Goal: Task Accomplishment & Management: Use online tool/utility

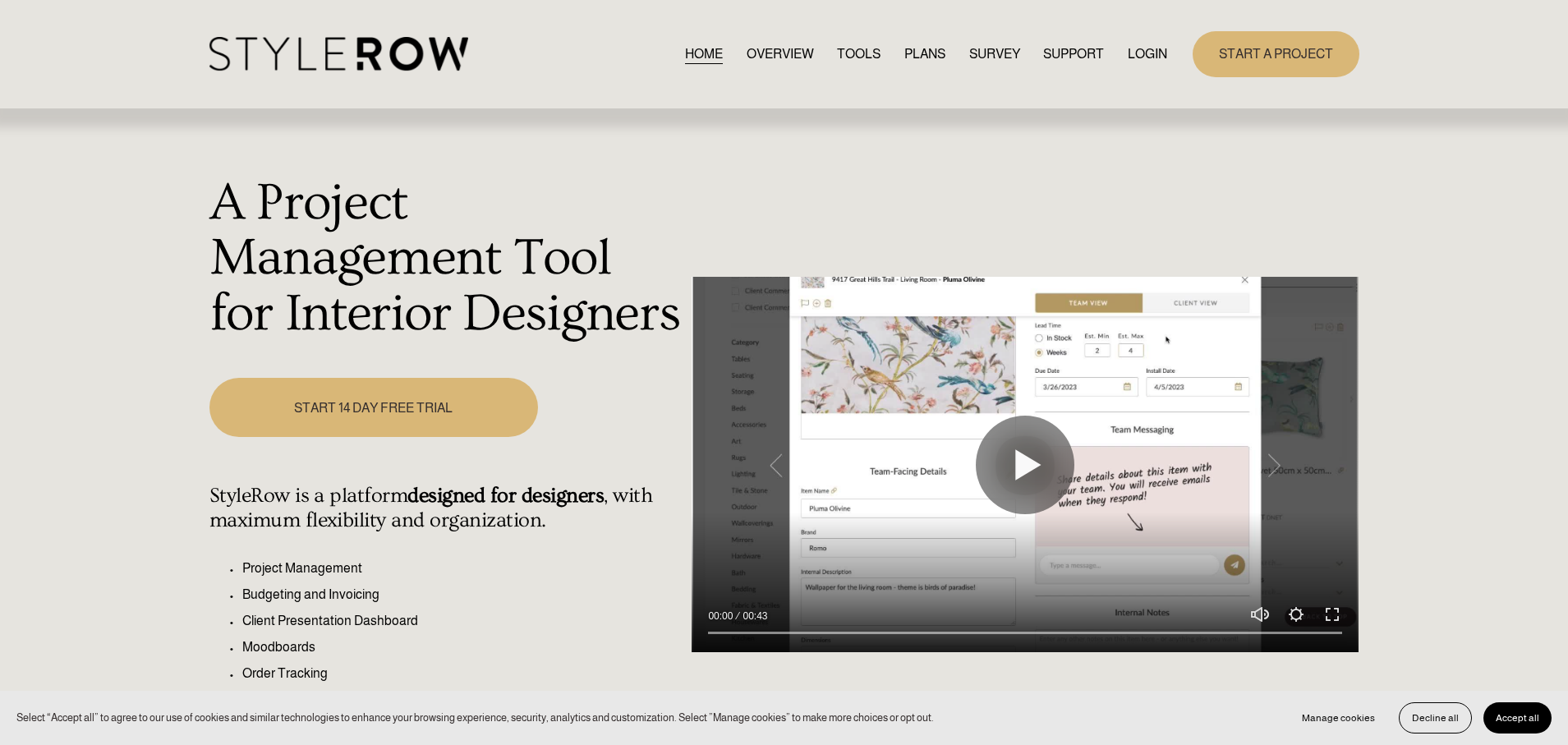
click at [1159, 52] on link "LOGIN" at bounding box center [1147, 53] width 40 height 23
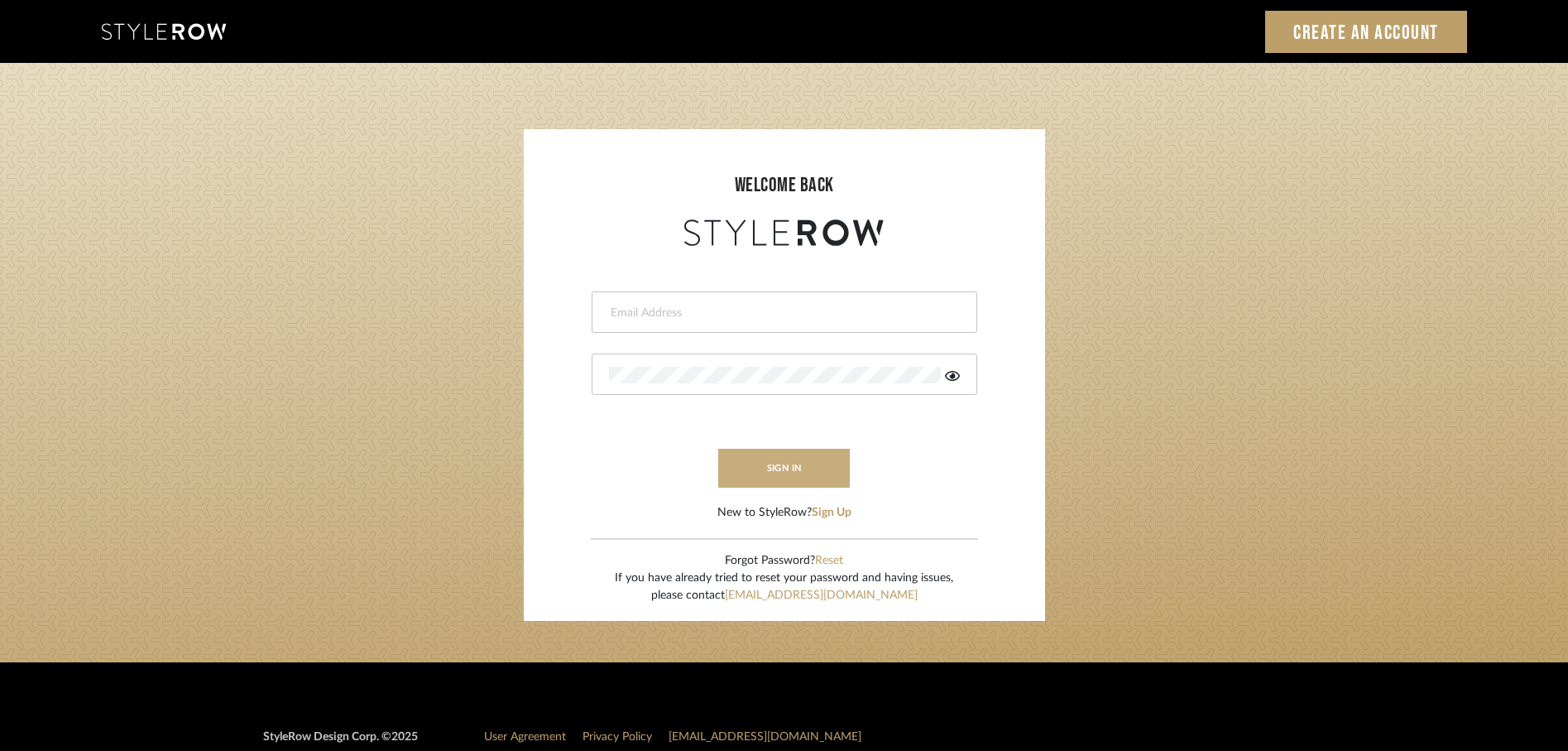
type input "rayeinteriordesign@gmail.com"
click at [758, 469] on button "sign in" at bounding box center [784, 468] width 133 height 39
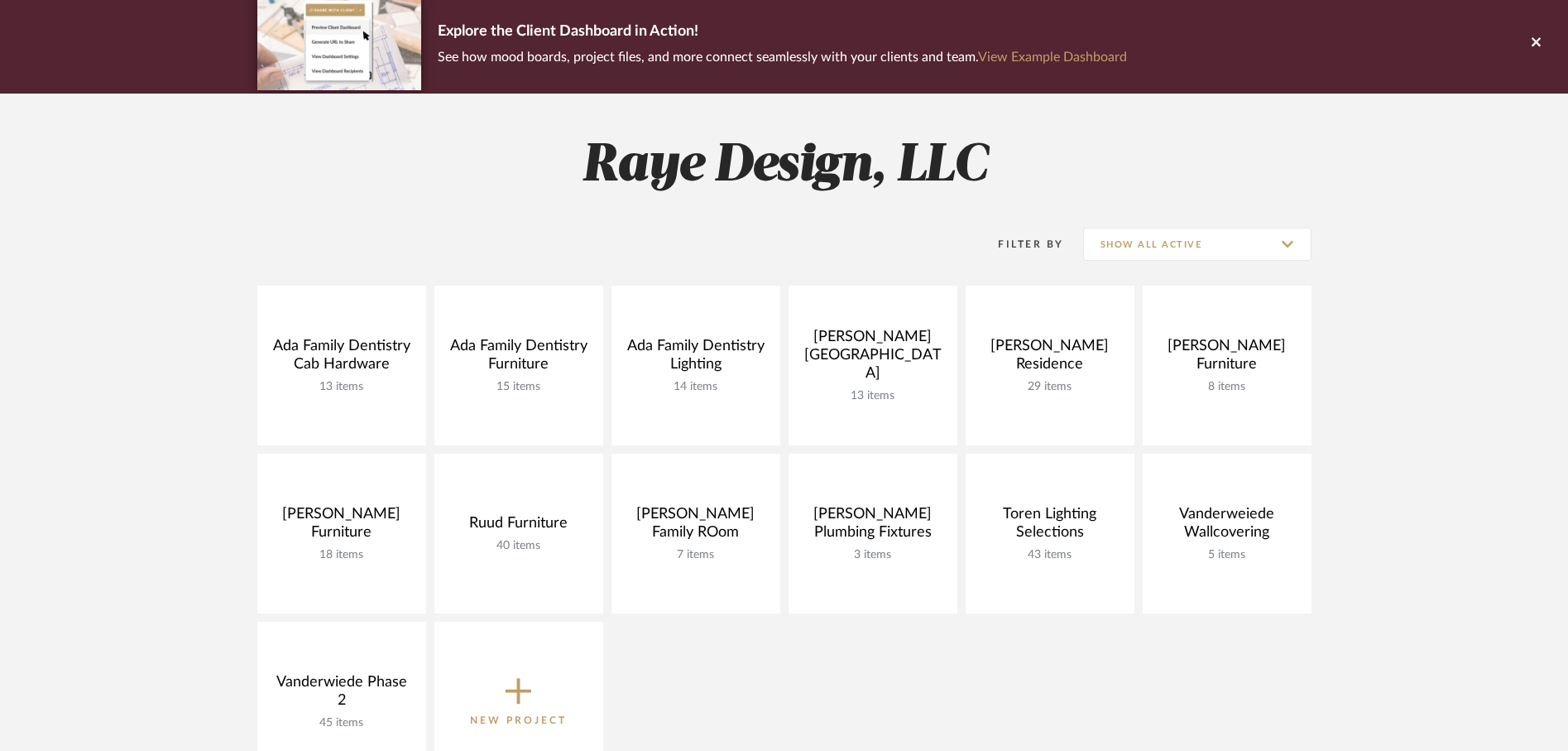
scroll to position [124, 0]
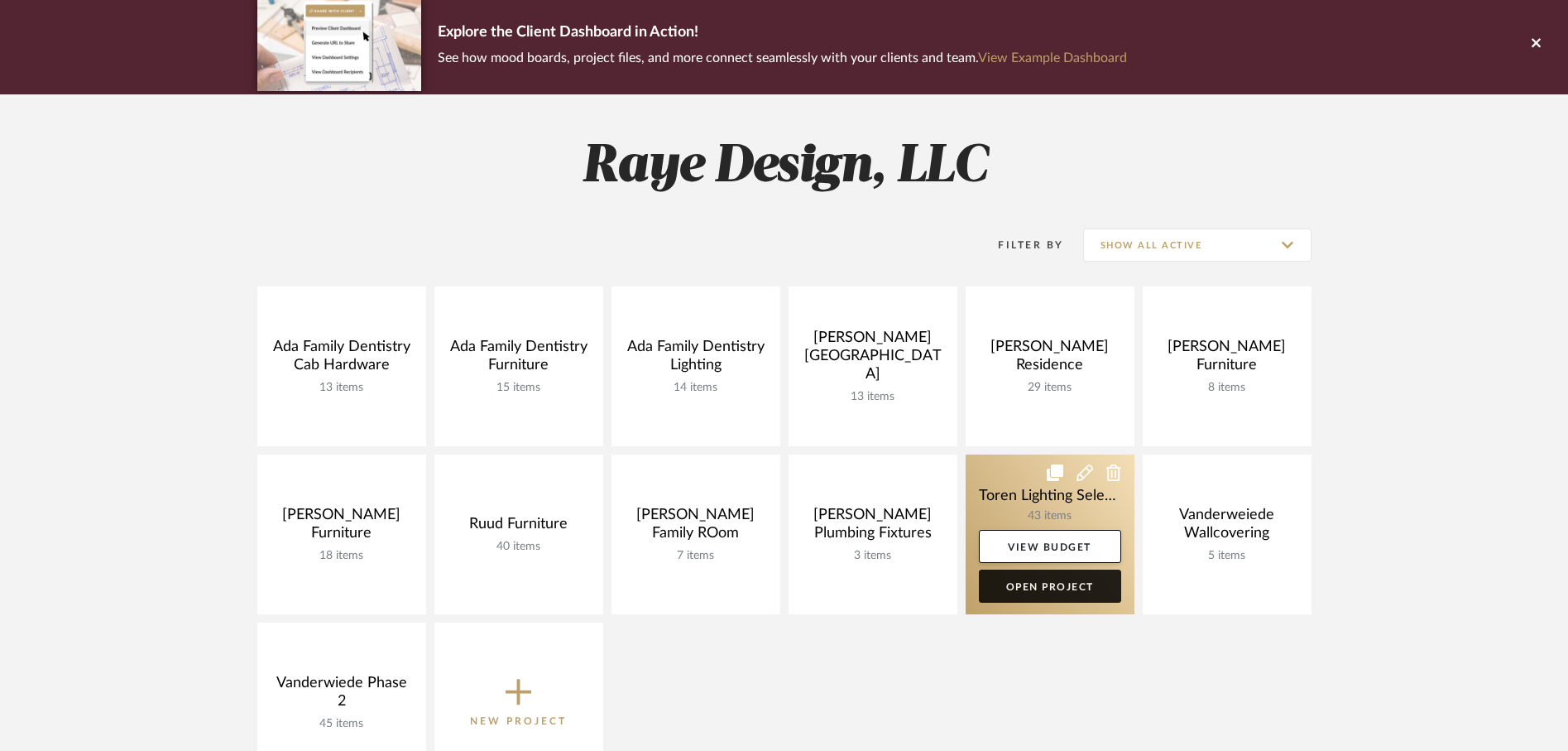
click at [1008, 584] on link "Open Project" at bounding box center [1050, 586] width 143 height 33
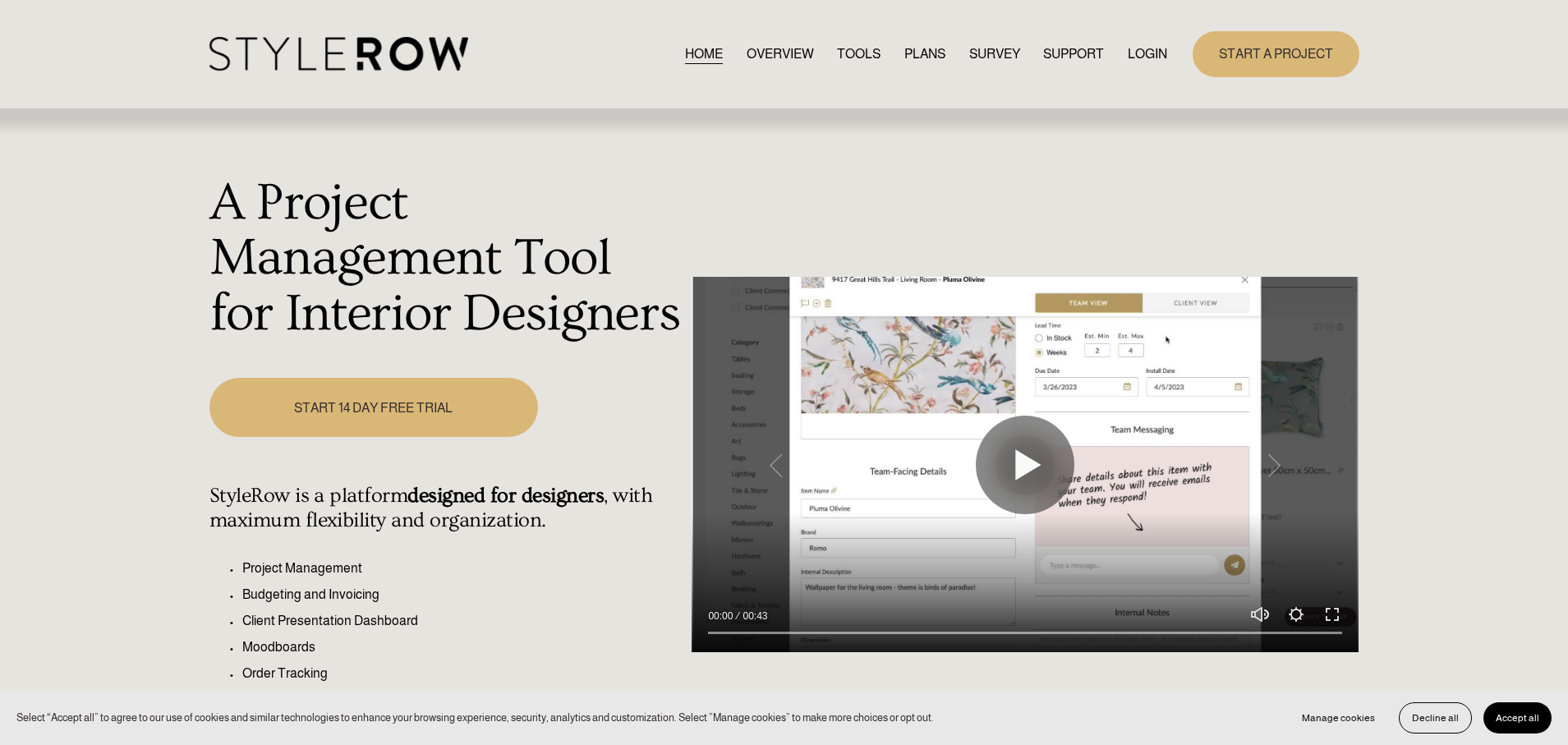
click at [1144, 54] on link "LOGIN" at bounding box center [1147, 53] width 40 height 23
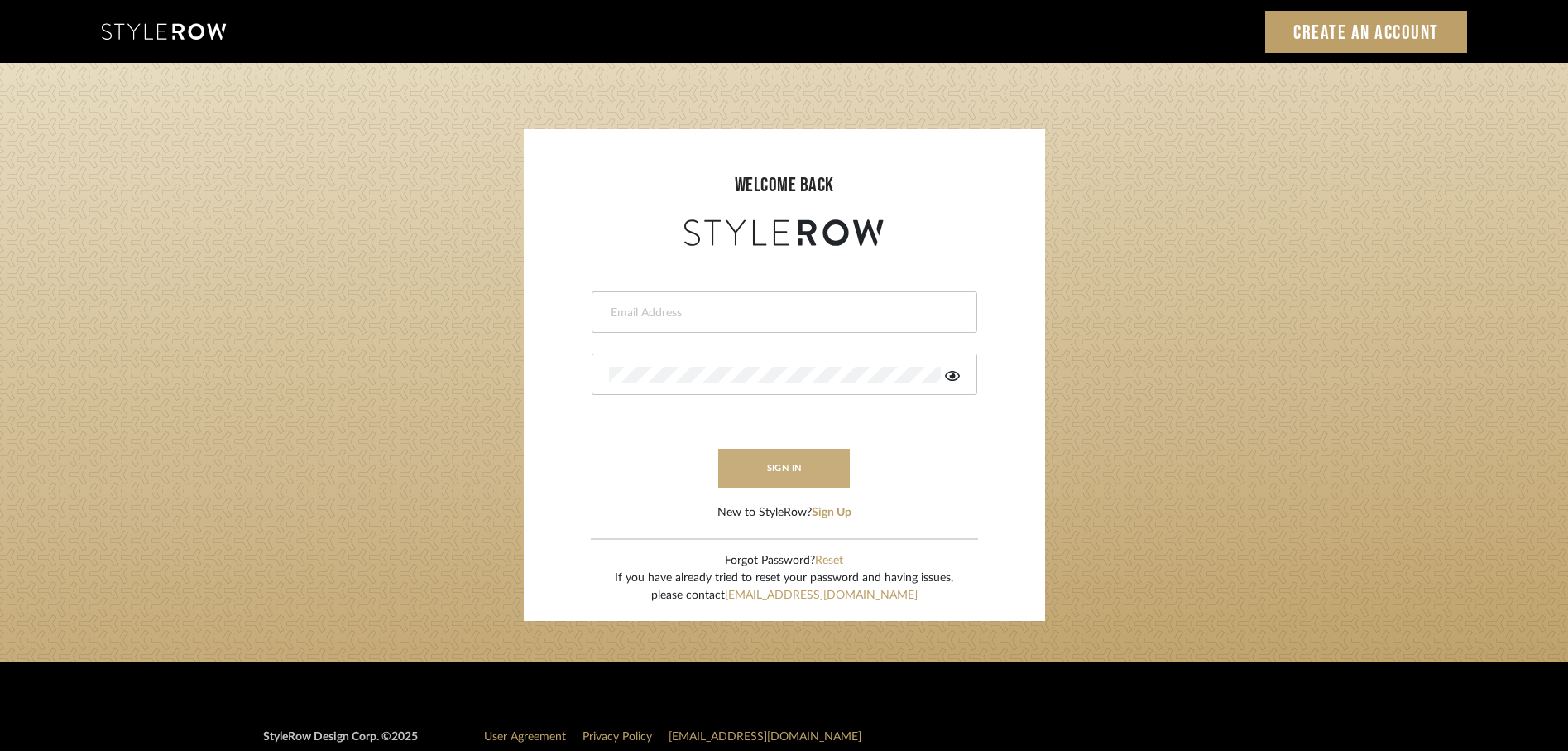
type input "[EMAIL_ADDRESS][DOMAIN_NAME]"
click at [823, 467] on button "sign in" at bounding box center [784, 468] width 133 height 39
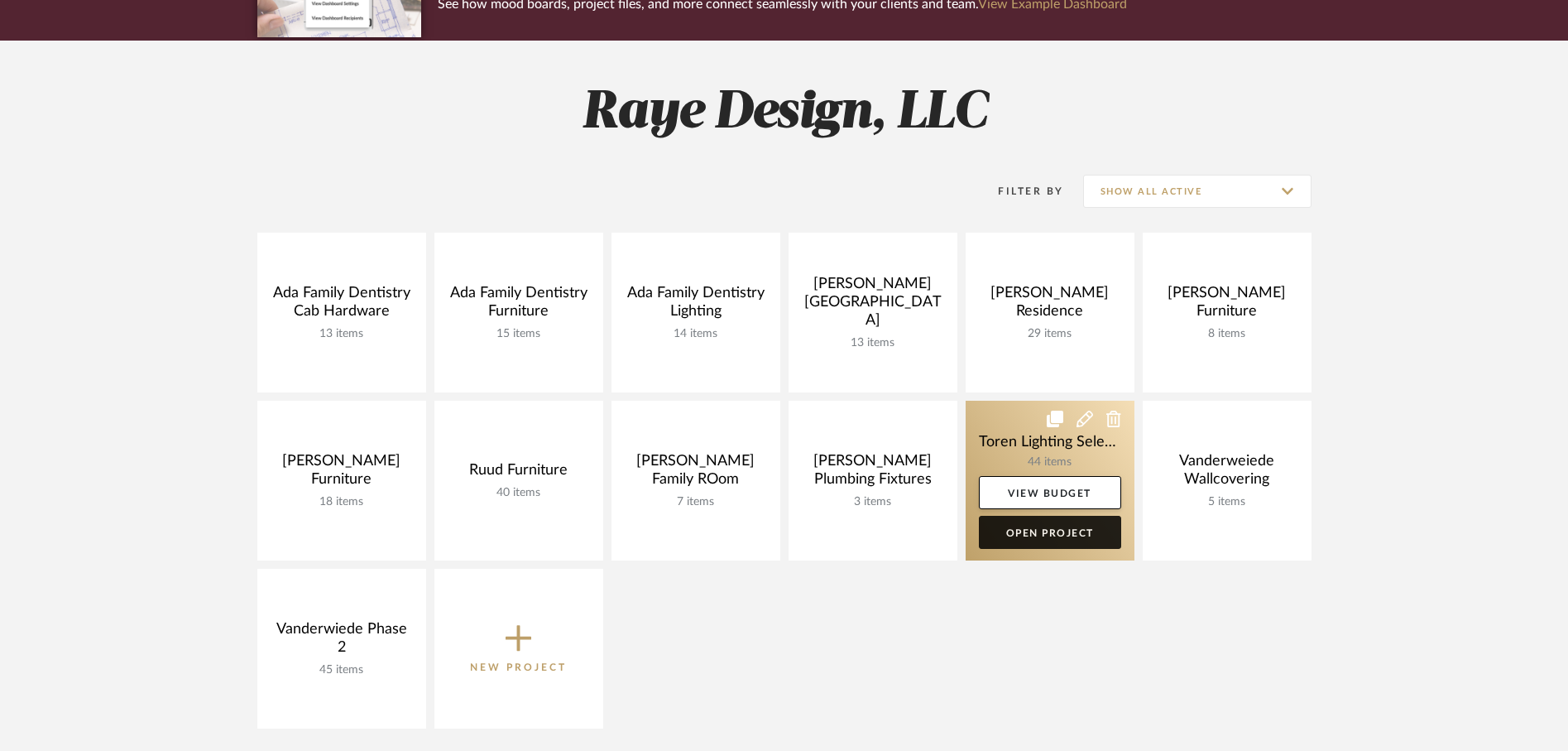
click at [1042, 543] on link "Open Project" at bounding box center [1050, 532] width 143 height 33
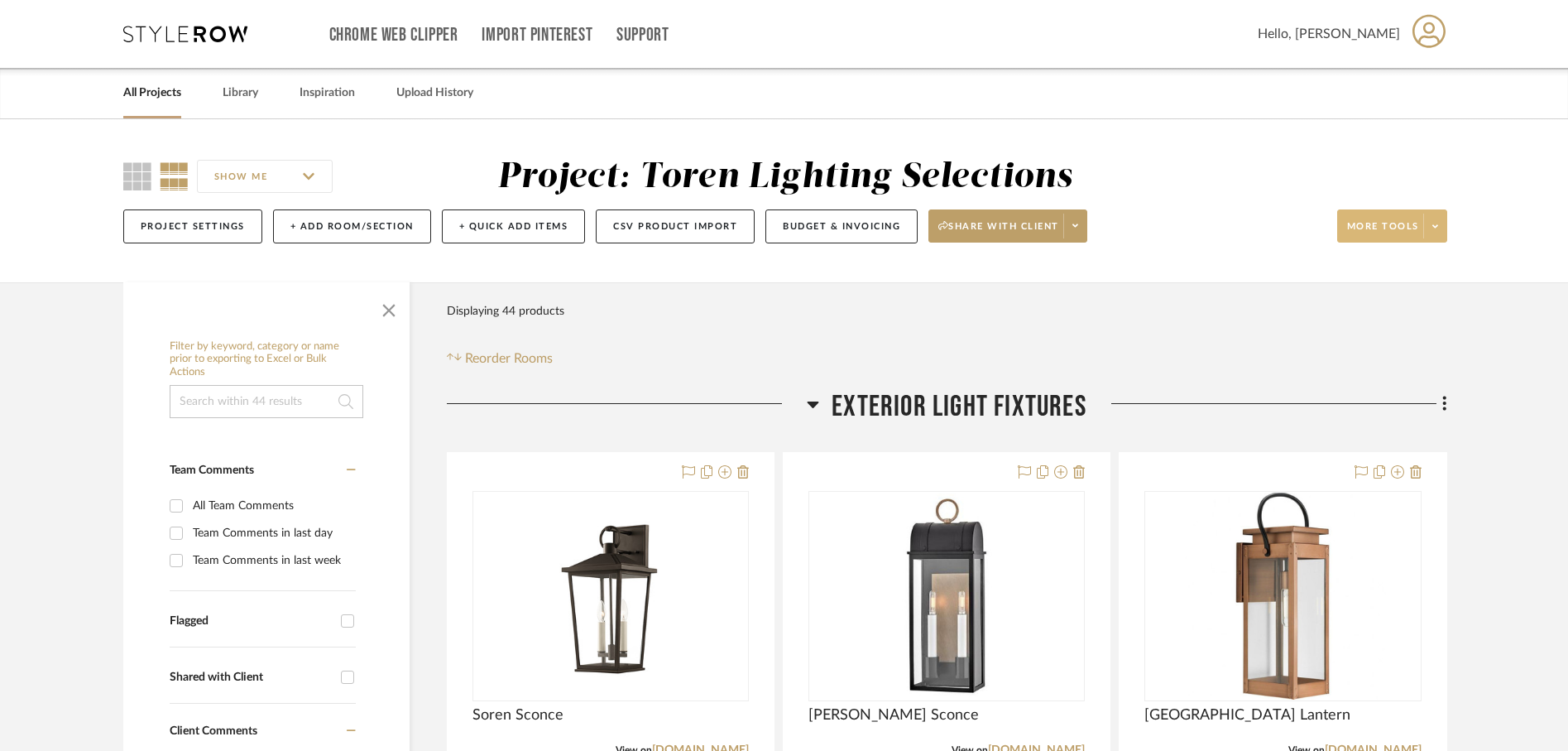
click at [1432, 233] on span at bounding box center [1435, 225] width 24 height 25
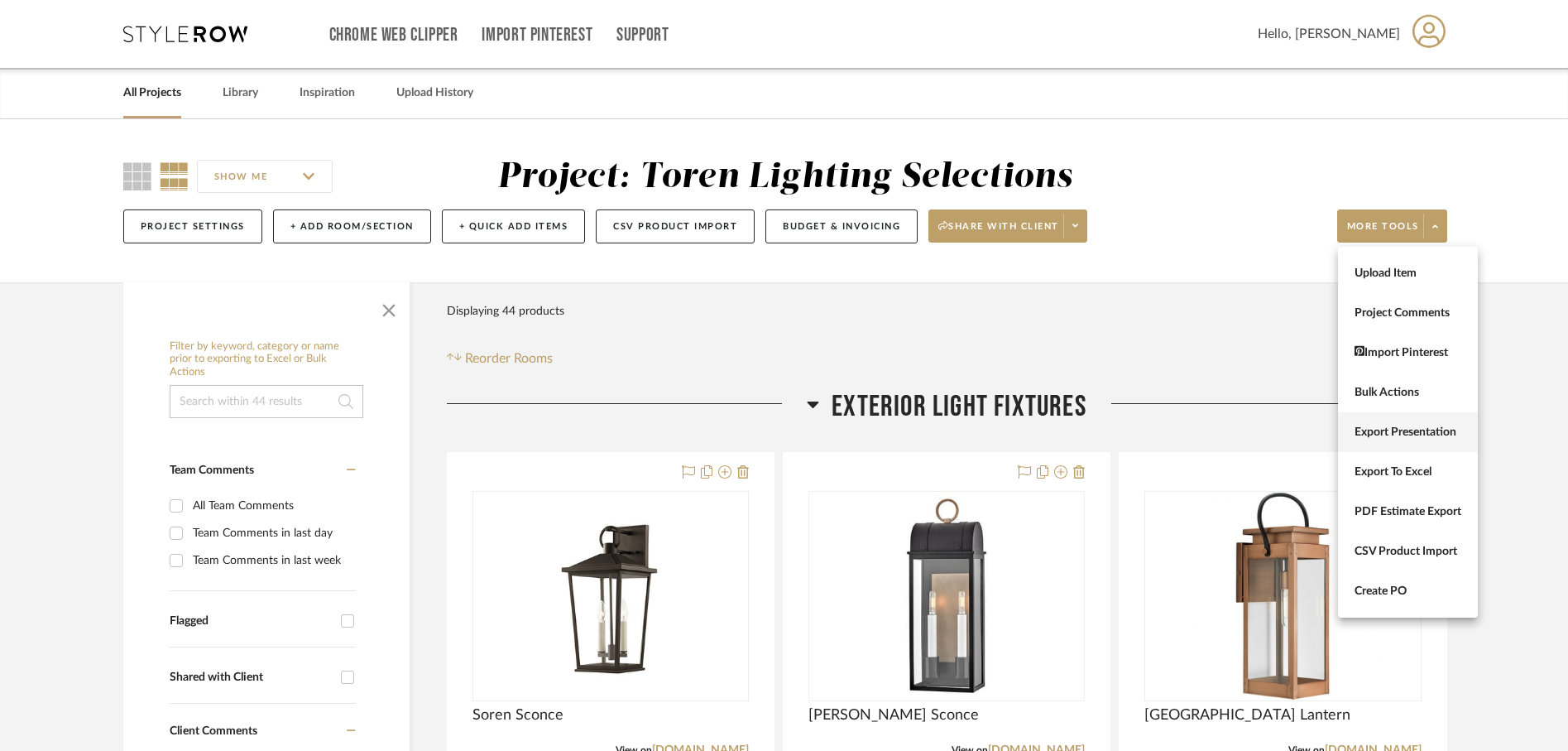
click at [1376, 428] on span "Export Presentation" at bounding box center [1408, 431] width 107 height 14
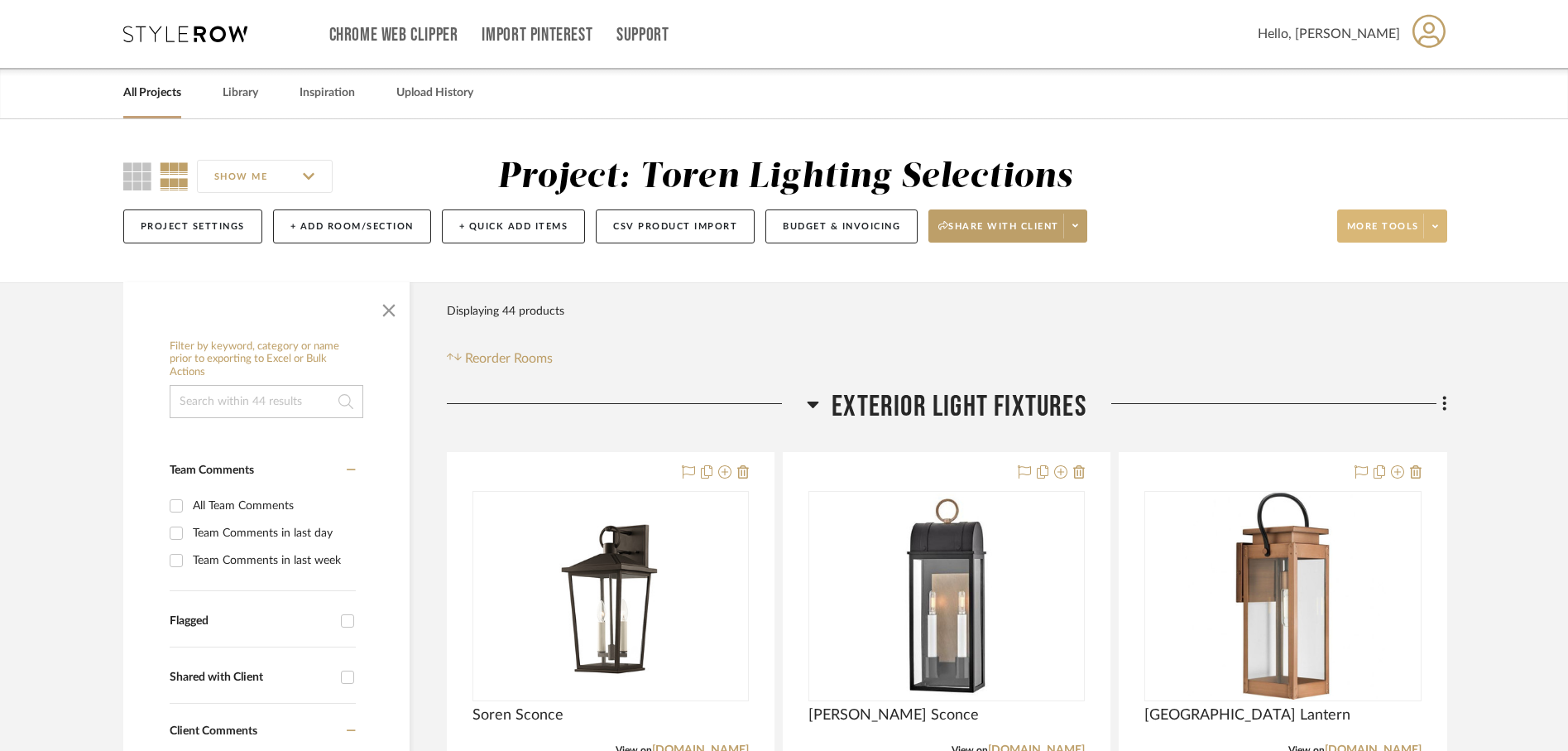
click at [1439, 225] on span at bounding box center [1435, 225] width 24 height 25
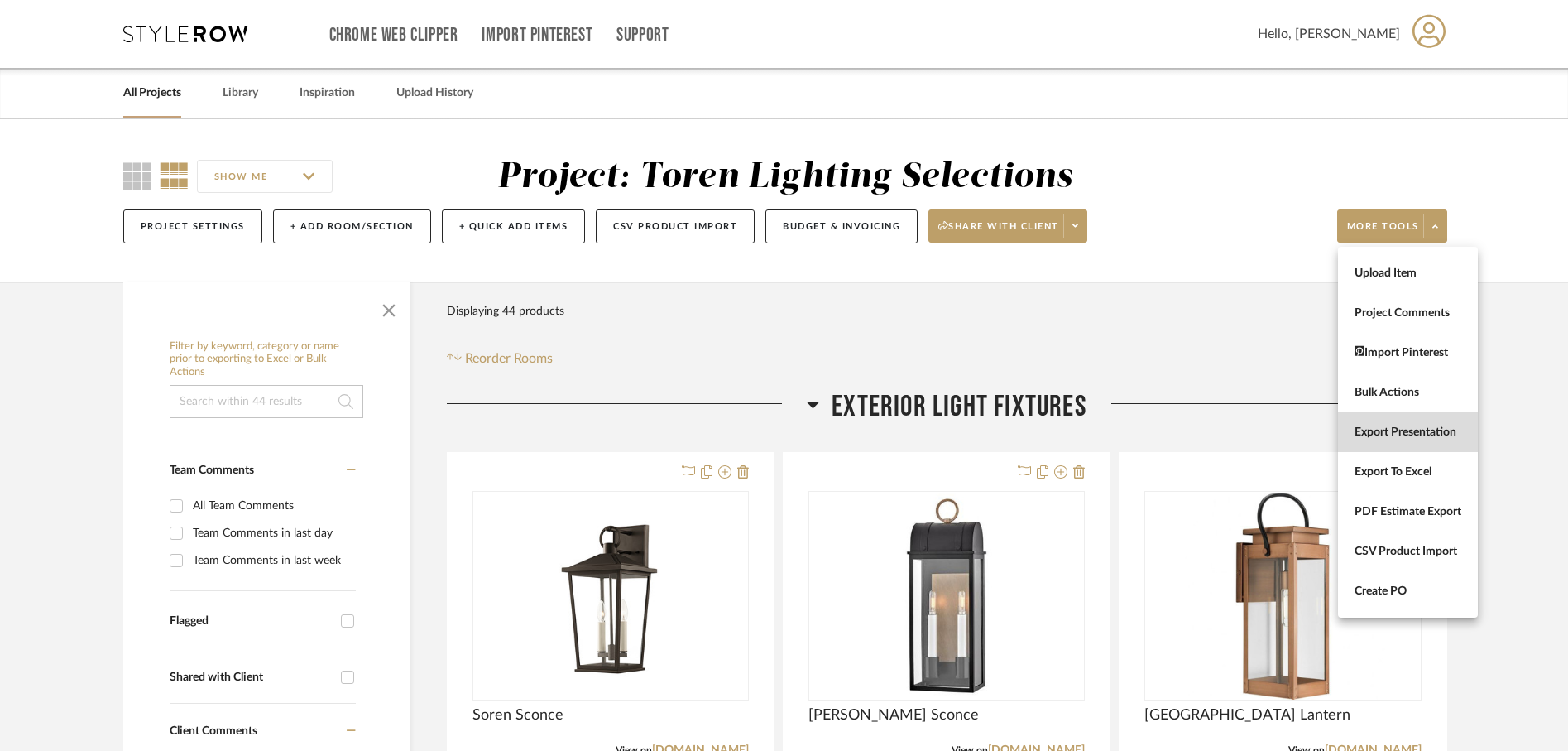
click at [1370, 429] on span "Export Presentation" at bounding box center [1408, 431] width 107 height 14
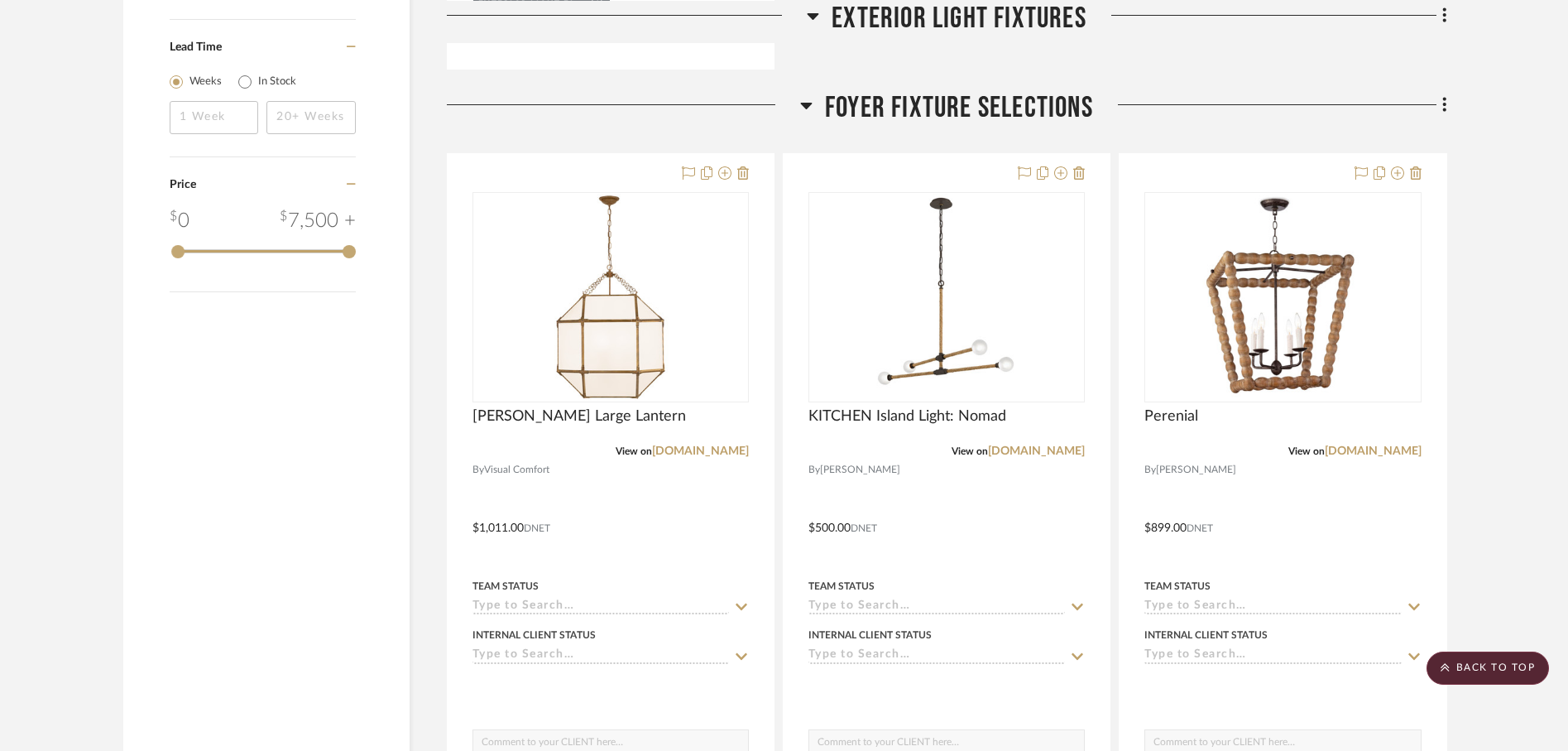
scroll to position [1863, 0]
